Goal: Check status: Check status

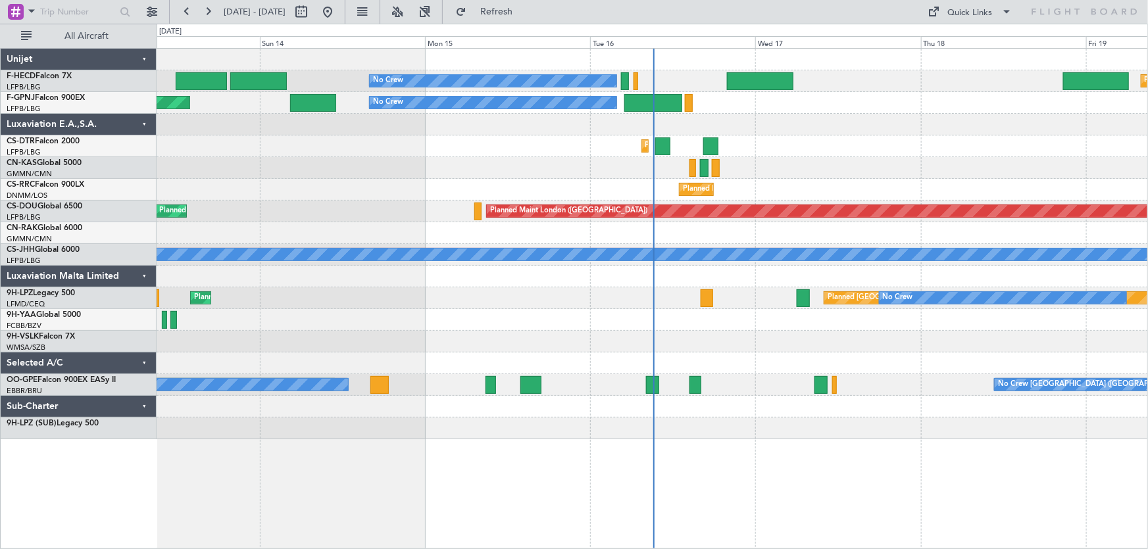
click at [525, 167] on div "No Crew Planned Maint [GEOGRAPHIC_DATA] ([GEOGRAPHIC_DATA]) No Crew AOG Maint […" at bounding box center [652, 244] width 991 height 391
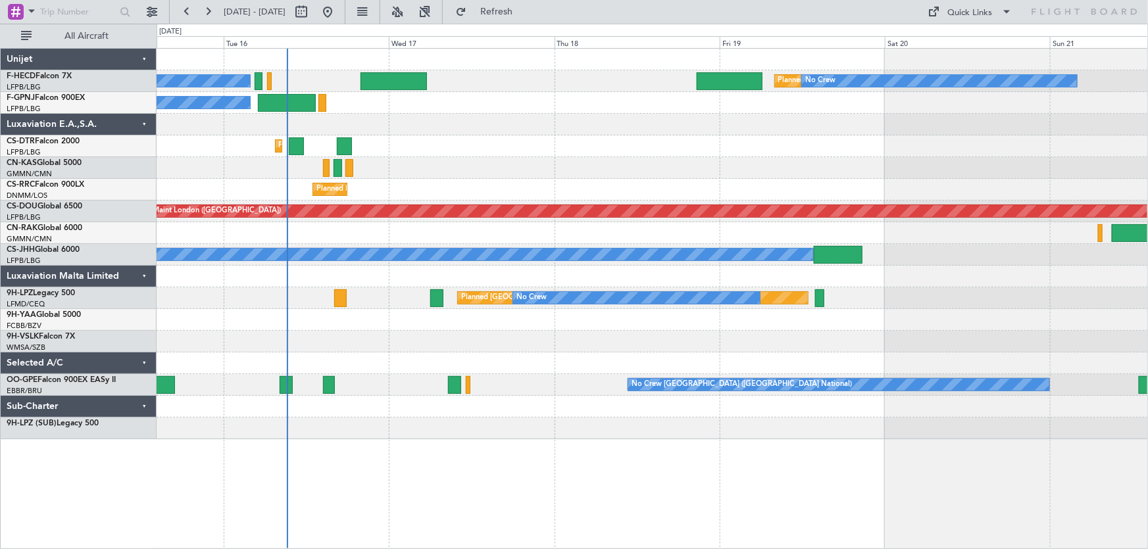
click at [495, 138] on div "No Crew Planned Maint [GEOGRAPHIC_DATA] ([GEOGRAPHIC_DATA]) No Crew No Crew No …" at bounding box center [652, 244] width 991 height 391
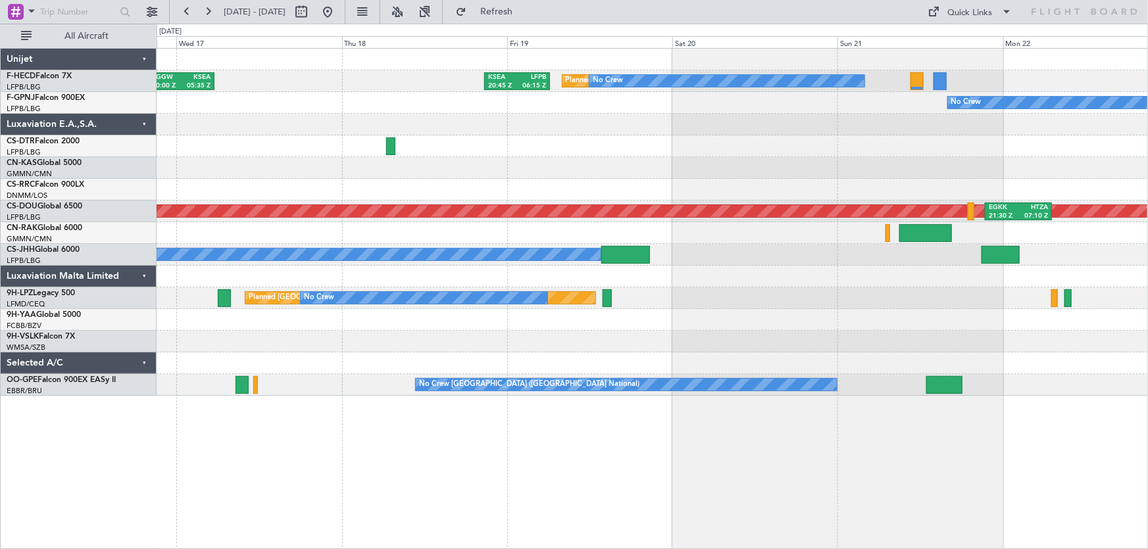
click at [351, 143] on div "Planned Maint [GEOGRAPHIC_DATA] ([GEOGRAPHIC_DATA]) No Crew EGGW 20:00 Z KSEA 0…" at bounding box center [652, 222] width 991 height 347
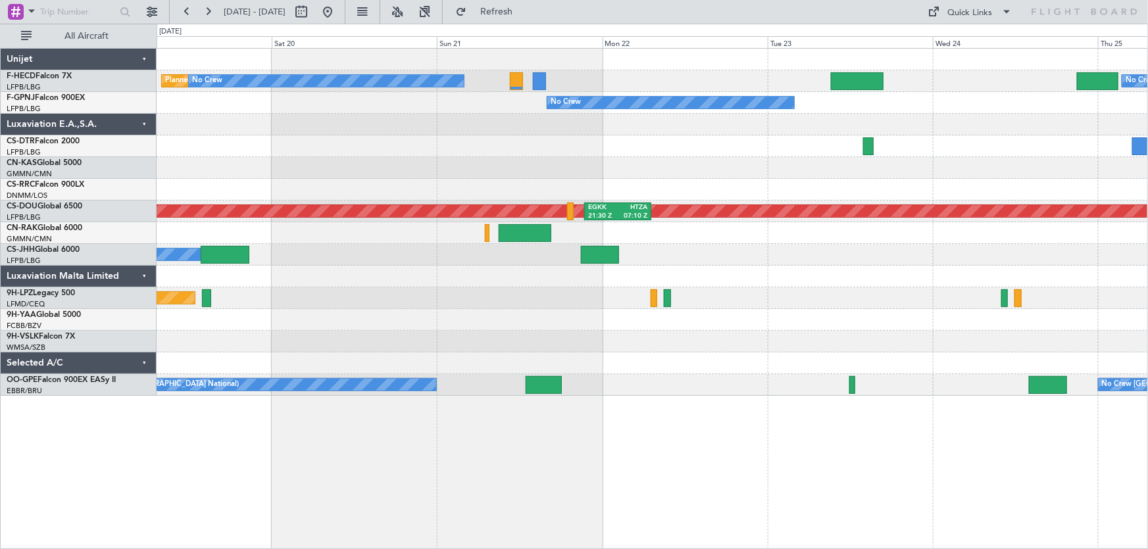
click at [541, 198] on div "Planned Maint Paris (Le Bourget) No Crew No Crew KSEA 20:45 Z LFPB 06:15 Z No C…" at bounding box center [652, 222] width 991 height 347
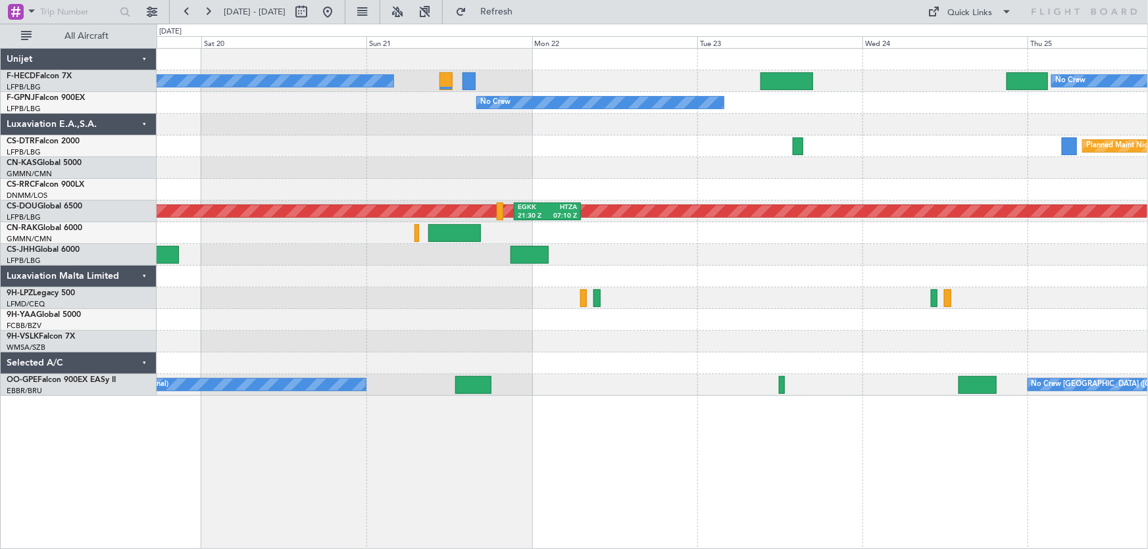
click at [456, 205] on div "Planned Maint Paris (Le Bourget) No Crew No Crew KSEA 20:45 Z LFPB 06:15 Z No C…" at bounding box center [652, 222] width 991 height 347
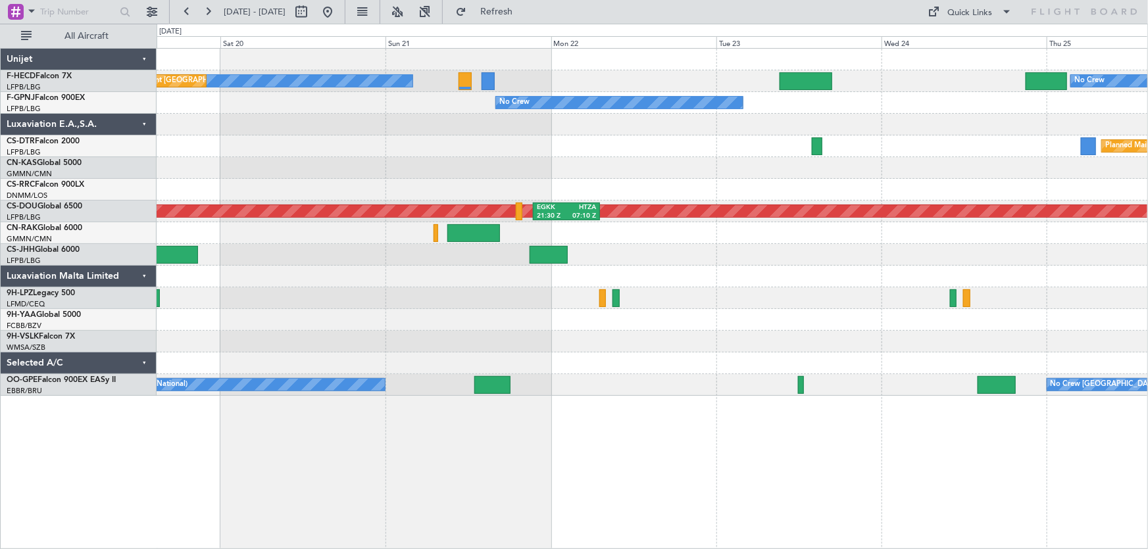
click at [768, 167] on div "No Crew No Crew Planned Maint Paris (Le Bourget) KSEA 20:45 Z LFPB 06:15 Z No C…" at bounding box center [652, 222] width 991 height 347
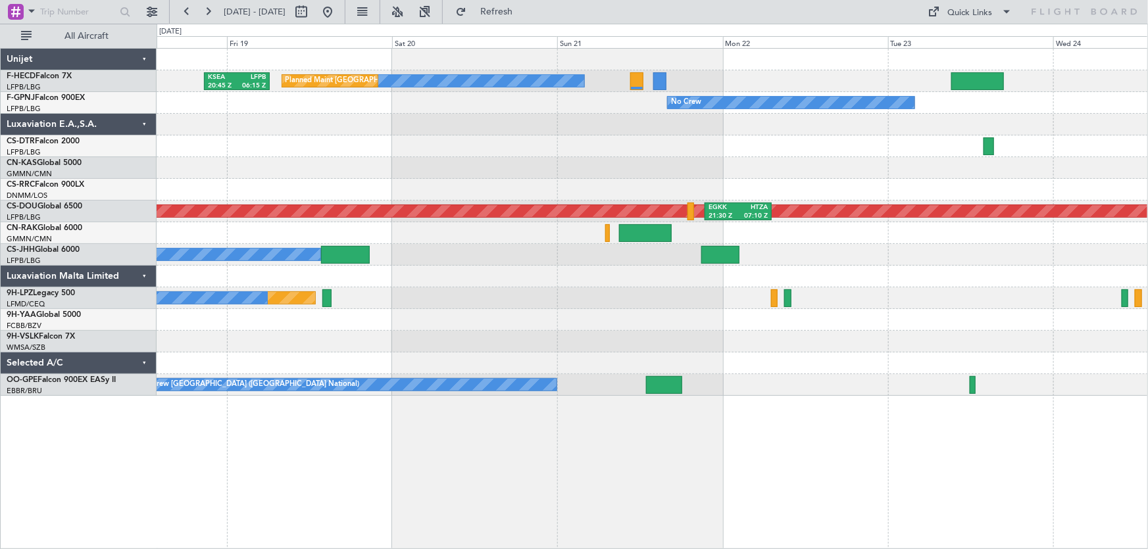
click at [672, 170] on div at bounding box center [652, 168] width 991 height 22
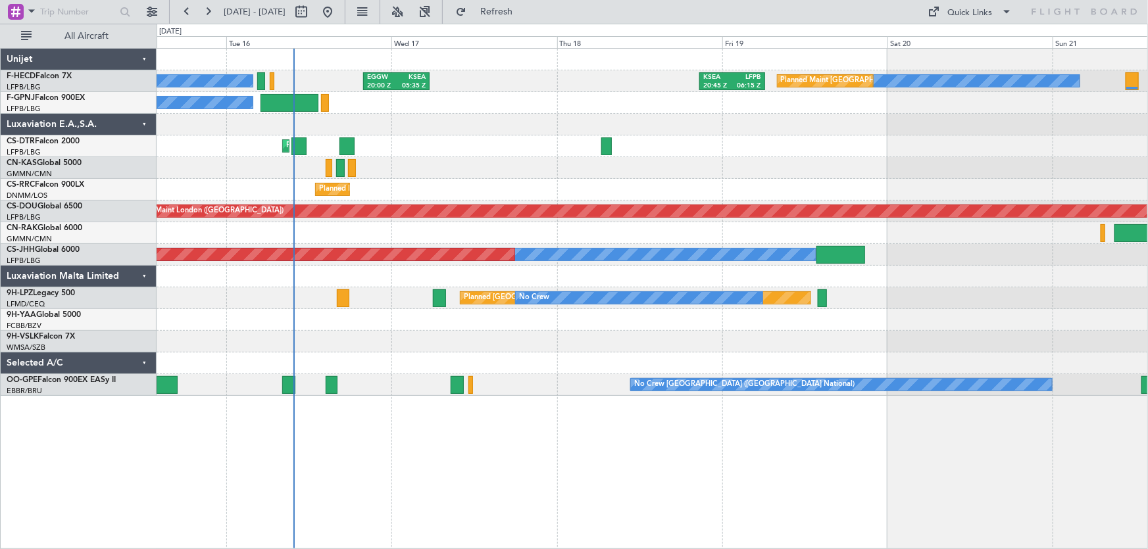
click at [686, 188] on div "No Crew Planned Maint Paris (Le Bourget) KSEA 20:45 Z LFPB 06:15 Z EGGW 20:00 Z…" at bounding box center [652, 222] width 991 height 347
click at [272, 111] on div "No Crew Planned Maint Paris (Le Bourget) KSEA 20:45 Z LFPB 06:15 Z EGGW 20:00 Z…" at bounding box center [652, 222] width 991 height 347
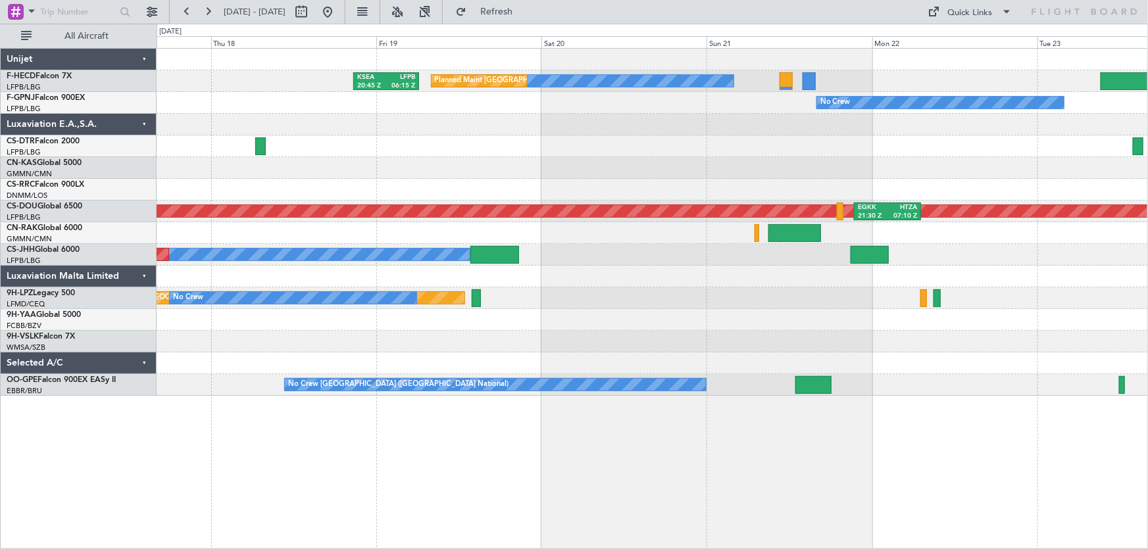
click at [546, 109] on div "No Crew" at bounding box center [652, 103] width 991 height 22
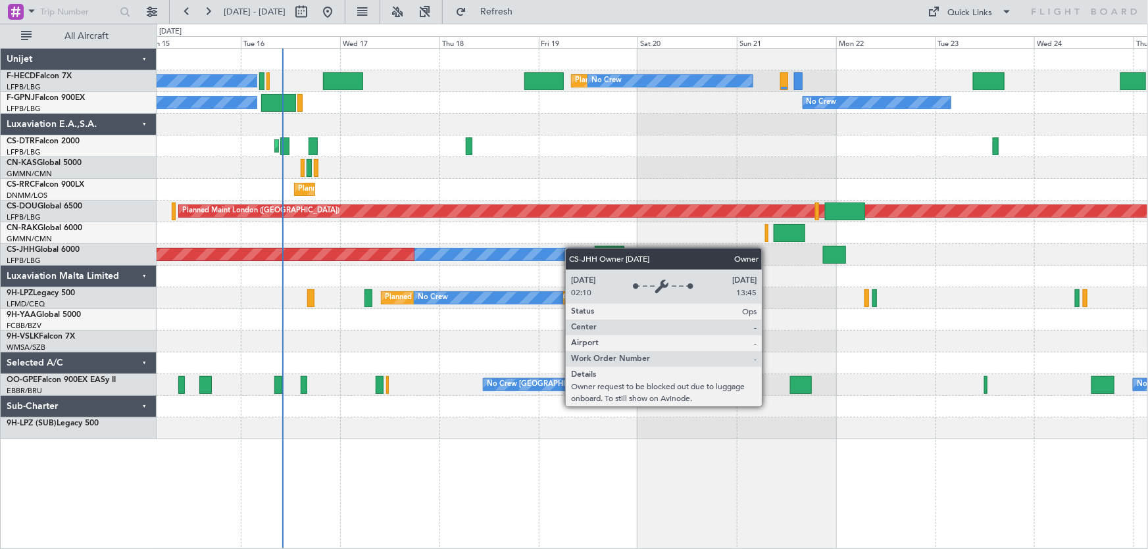
click at [524, 259] on div "Planned Maint Paris (Le Bourget) No Crew No Crew No Crew No Crew No Crew No Cre…" at bounding box center [652, 244] width 991 height 391
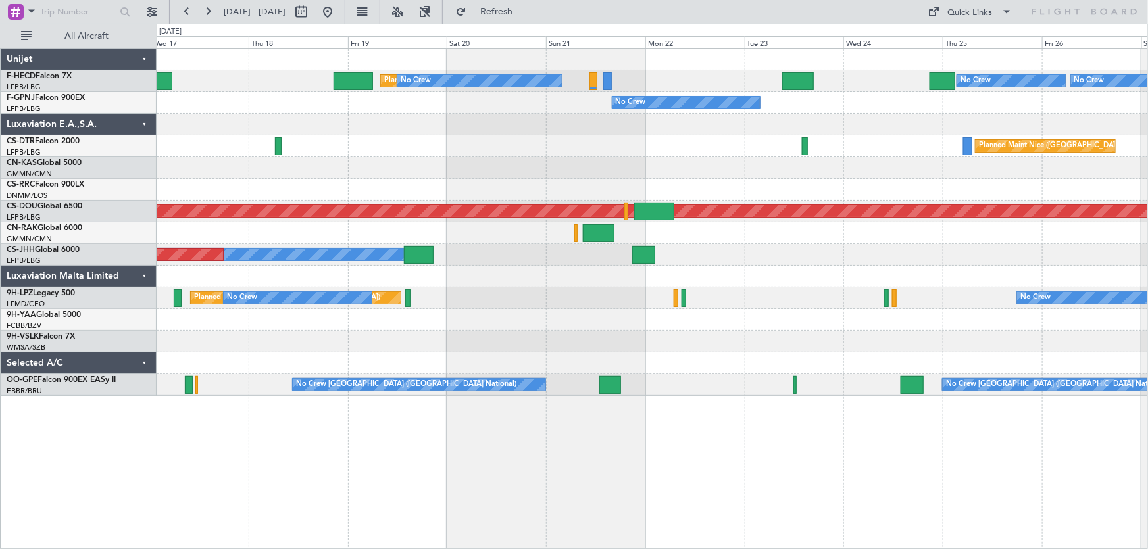
click at [565, 490] on div "Planned Maint Paris (Le Bourget) No Crew No Crew No Crew No Crew No Crew No Cre…" at bounding box center [653, 298] width 992 height 501
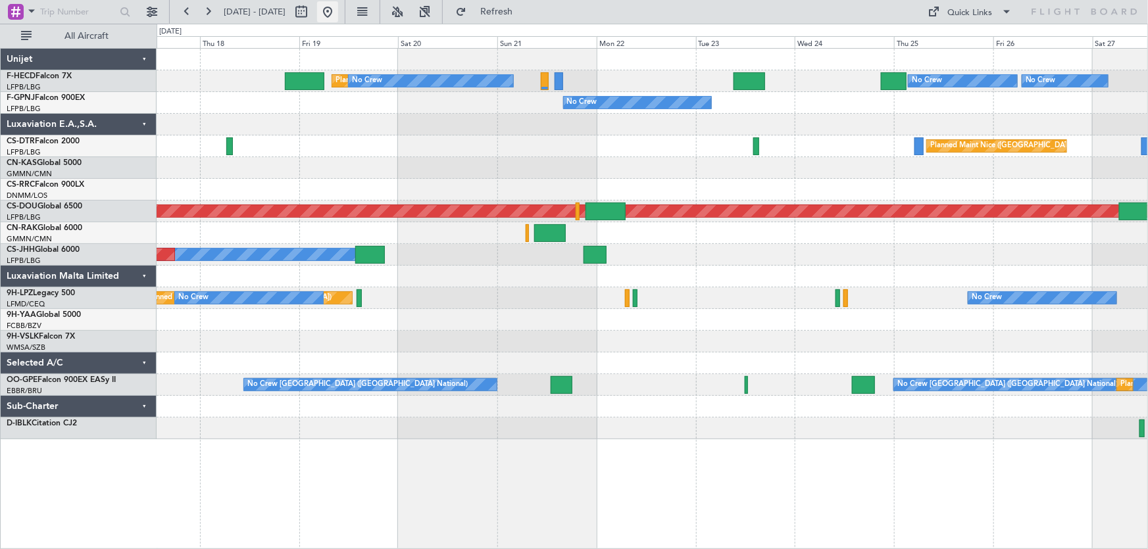
click at [338, 18] on button at bounding box center [327, 11] width 21 height 21
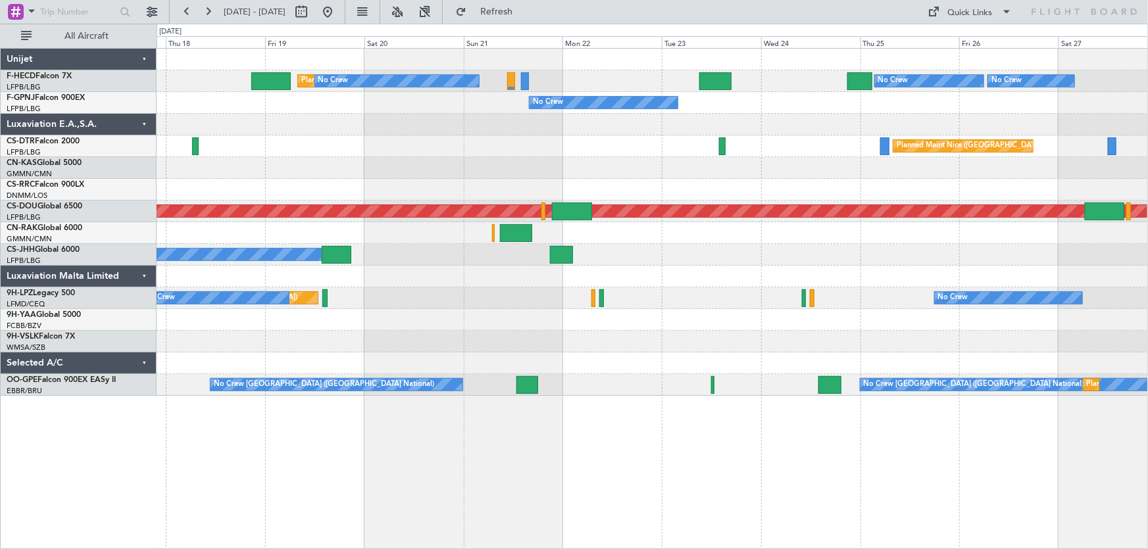
click at [395, 322] on div "Planned Maint Paris (Le Bourget) No Crew No Crew No Crew No Crew No Crew No Cre…" at bounding box center [652, 222] width 991 height 347
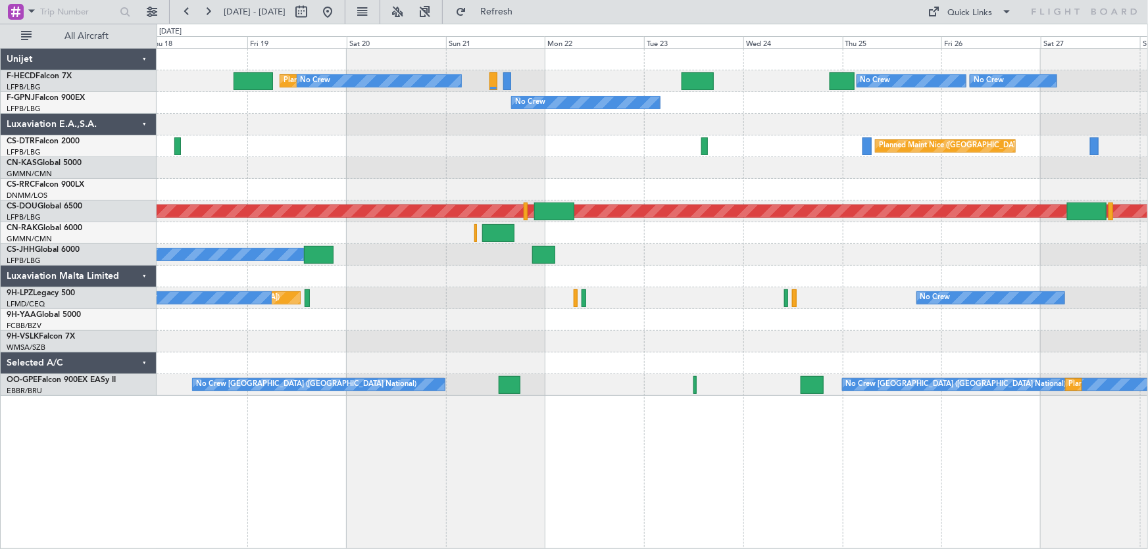
click at [570, 322] on div "Planned Maint Paris (Le Bourget) No Crew No Crew No Crew No Crew No Crew No Cre…" at bounding box center [652, 222] width 991 height 347
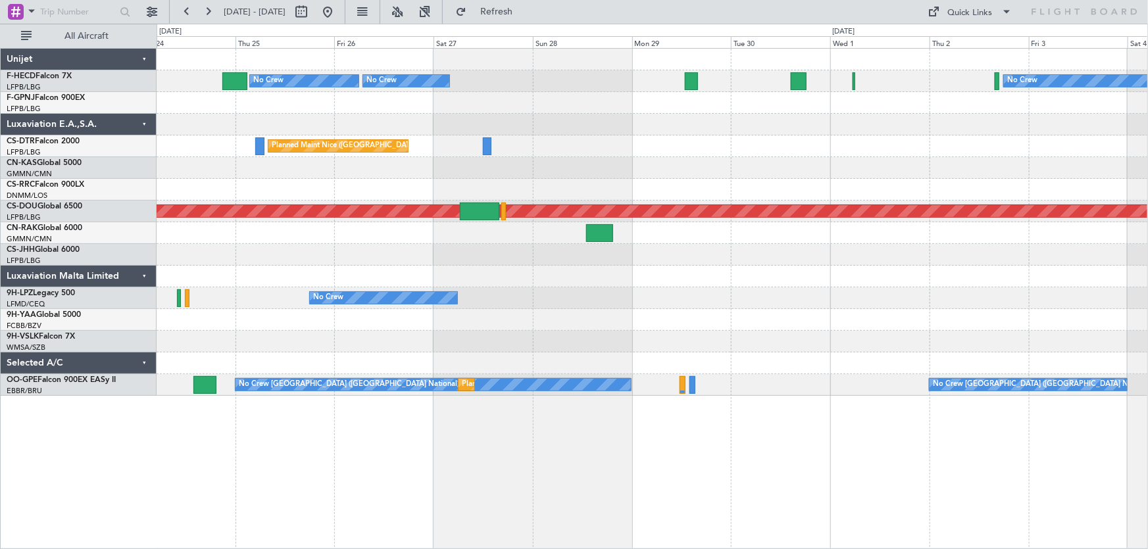
click at [434, 366] on div "No Crew No Crew No Crew No Crew Planned Maint Nice (Côte d'Azur Airport) Planne…" at bounding box center [652, 222] width 991 height 347
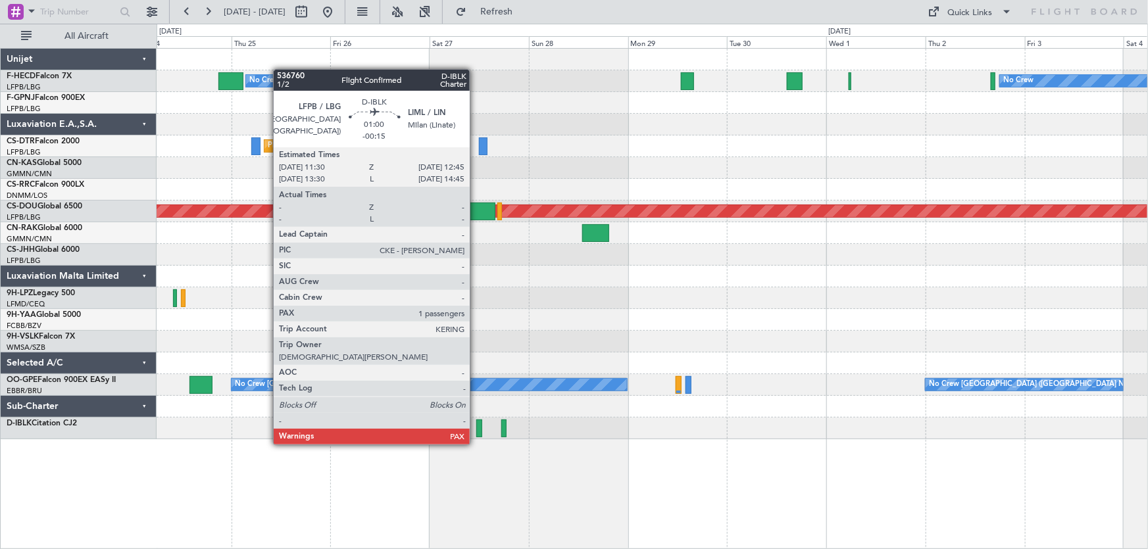
click at [476, 432] on div at bounding box center [478, 429] width 5 height 18
